Goal: Find specific page/section: Find specific page/section

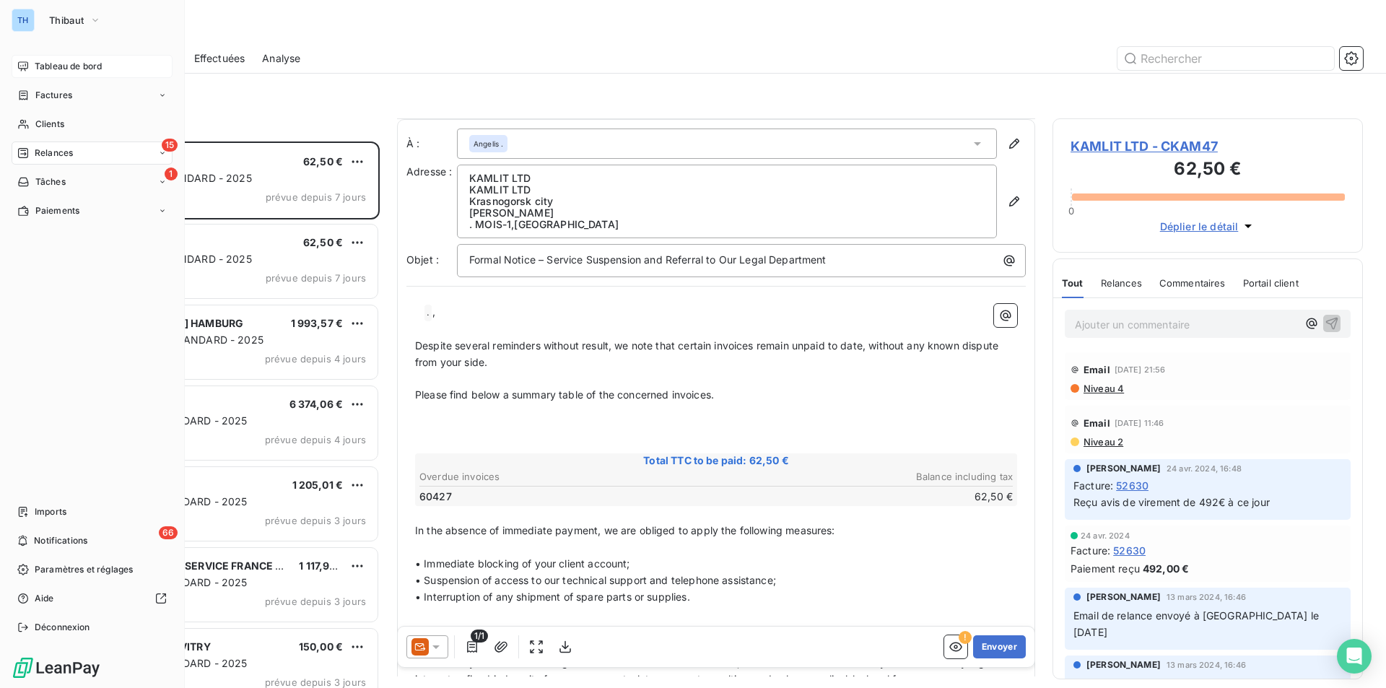
scroll to position [217, 0]
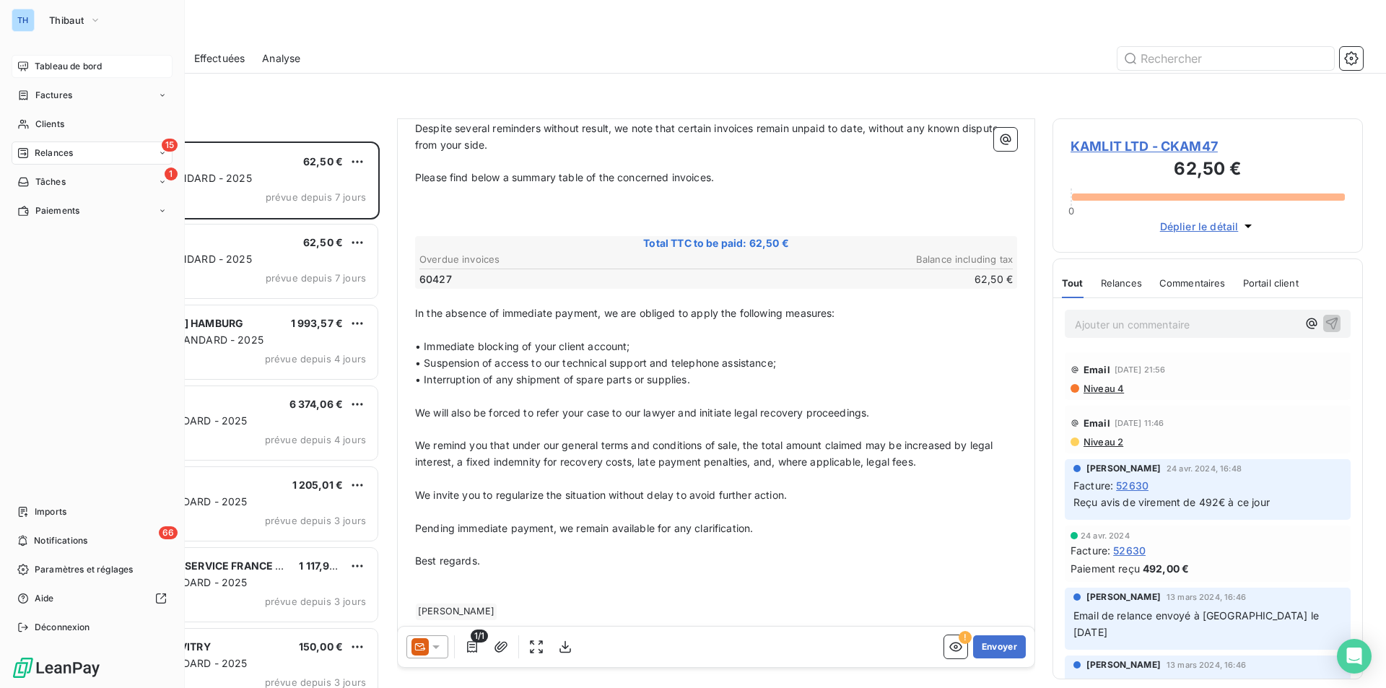
click at [54, 66] on span "Tableau de bord" at bounding box center [68, 66] width 67 height 13
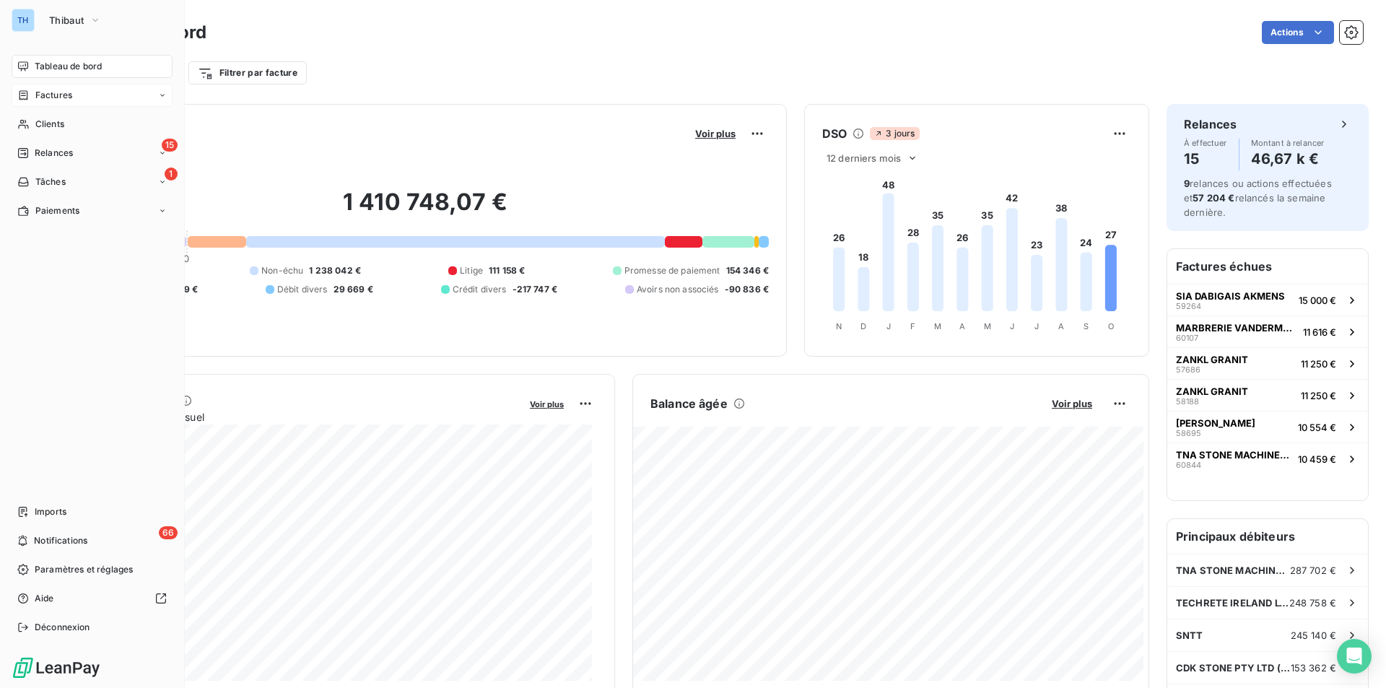
click at [61, 93] on span "Factures" at bounding box center [53, 95] width 37 height 13
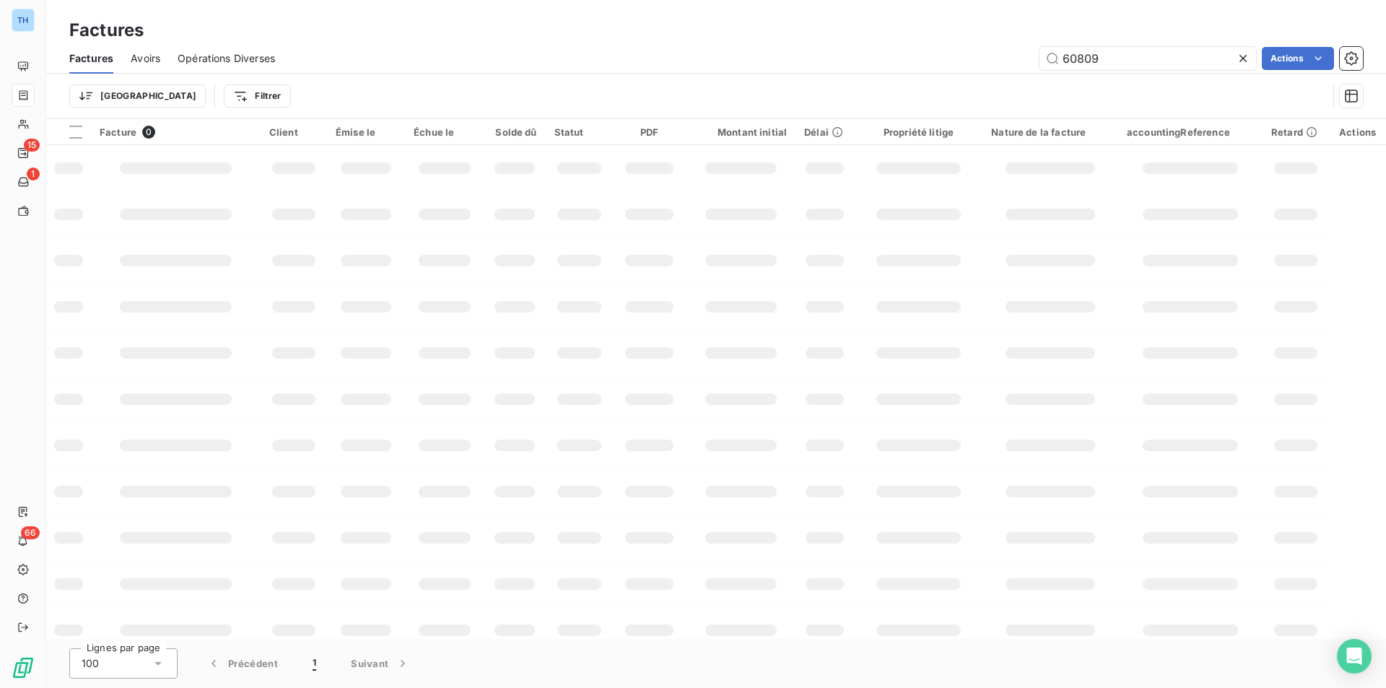
drag, startPoint x: 1108, startPoint y: 66, endPoint x: 926, endPoint y: 53, distance: 182.4
click at [932, 58] on div "60809 Actions" at bounding box center [827, 58] width 1071 height 23
type input "60611"
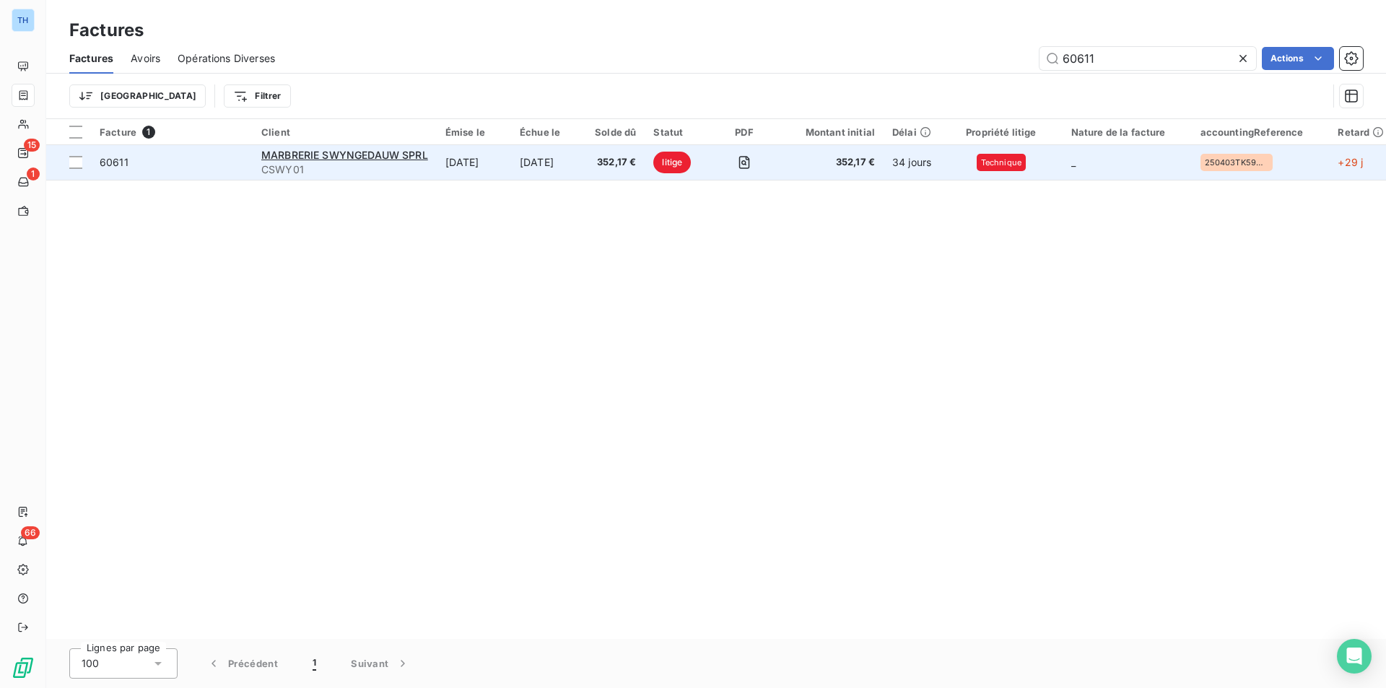
click at [432, 170] on td "MARBRERIE SWYNGEDAUW SPRL CSWY01" at bounding box center [345, 162] width 184 height 35
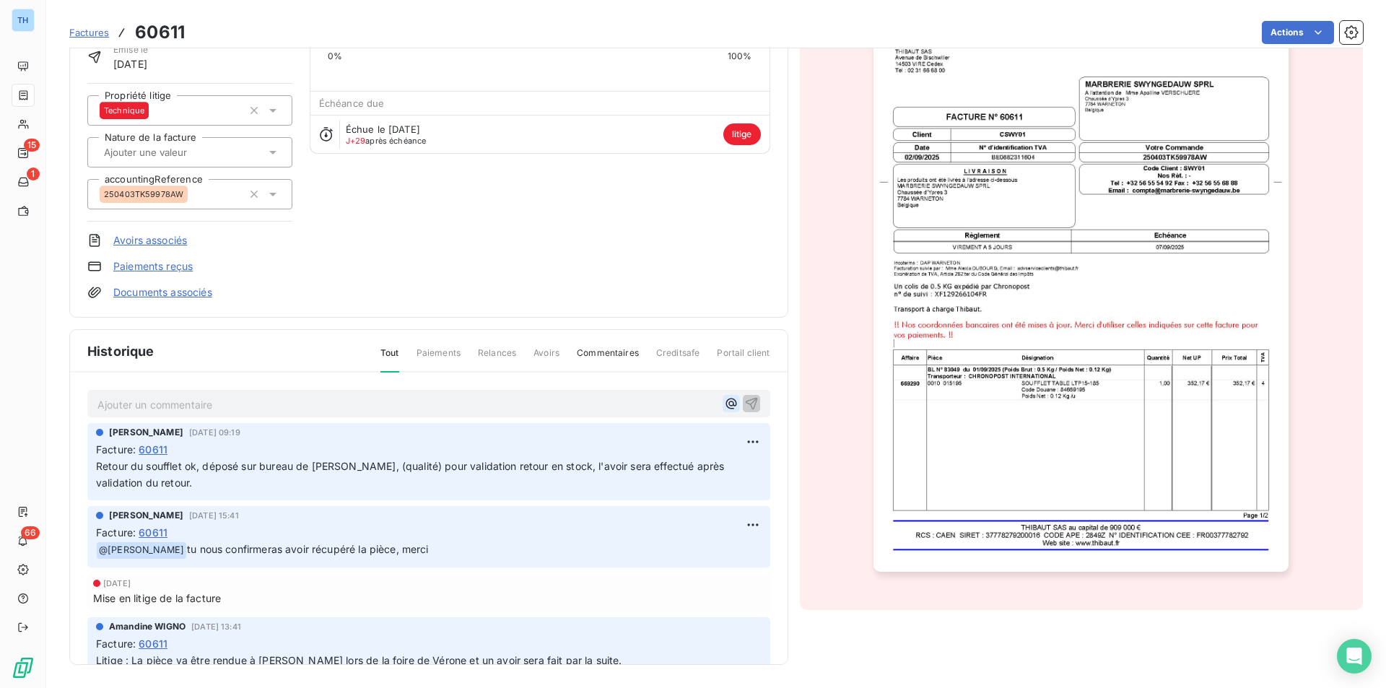
click at [726, 399] on icon "button" at bounding box center [731, 404] width 11 height 11
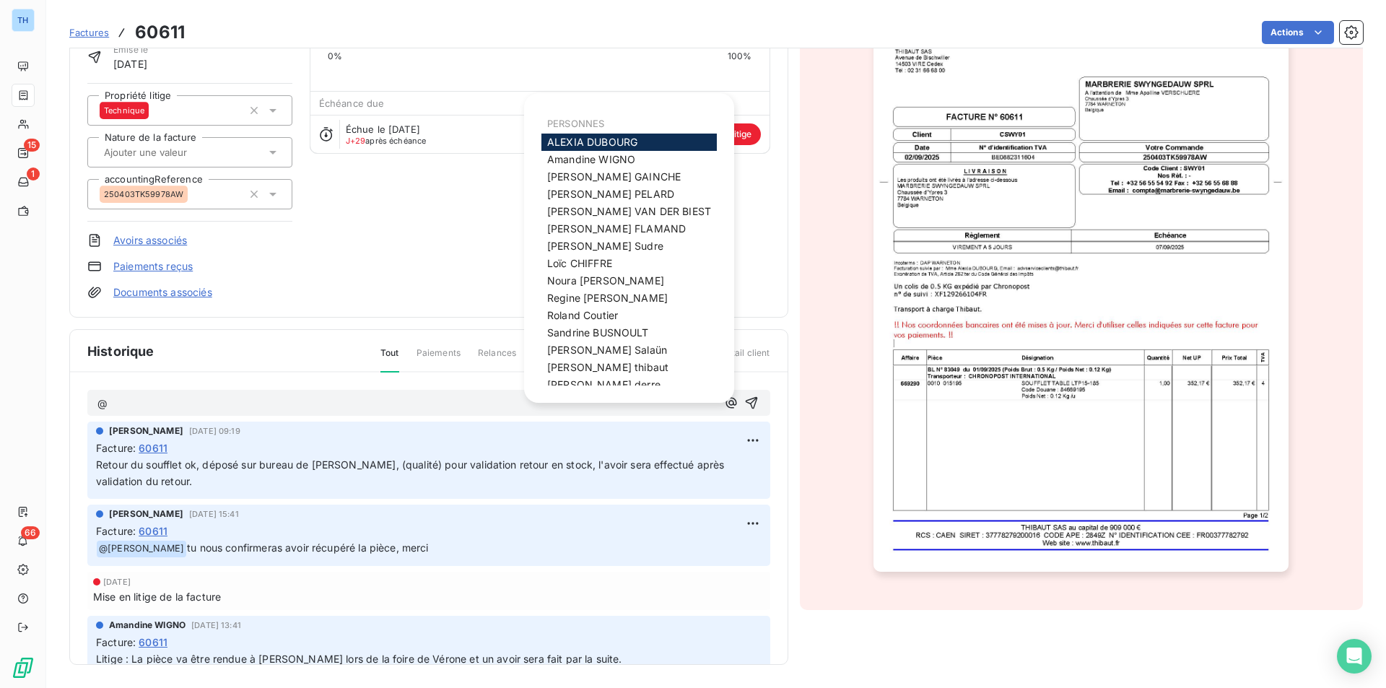
click at [610, 137] on span "[PERSON_NAME]" at bounding box center [592, 142] width 90 height 12
click at [610, 137] on div "Échue le [DATE] J+29 après échéance litige" at bounding box center [539, 134] width 459 height 38
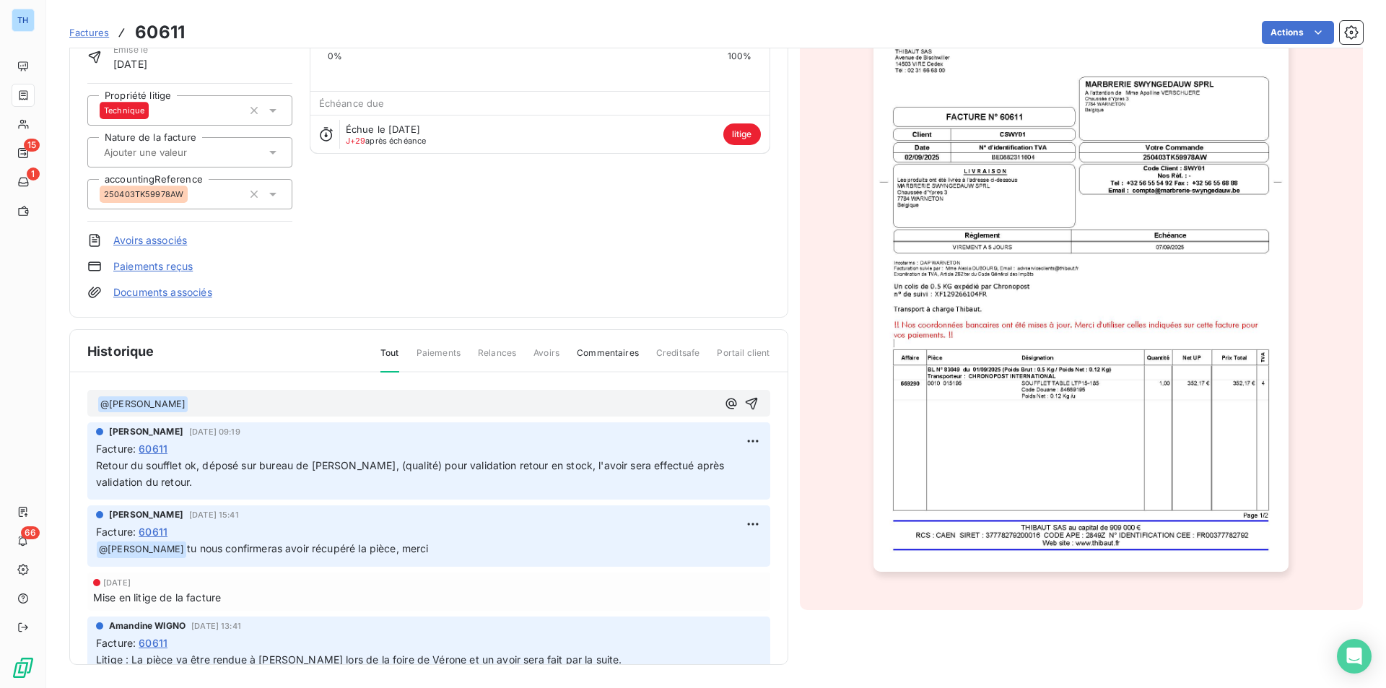
click at [225, 401] on p "﻿ @ [PERSON_NAME] ﻿ ﻿" at bounding box center [406, 404] width 619 height 17
click at [745, 403] on icon "button" at bounding box center [751, 403] width 12 height 12
